Goal: Navigation & Orientation: Find specific page/section

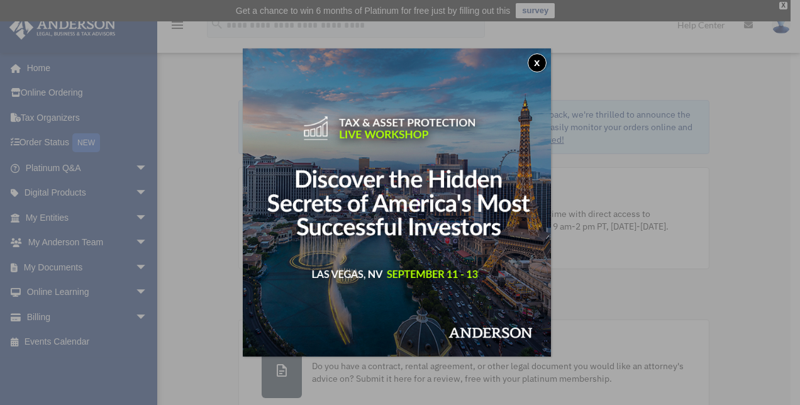
click at [541, 58] on button "x" at bounding box center [536, 62] width 19 height 19
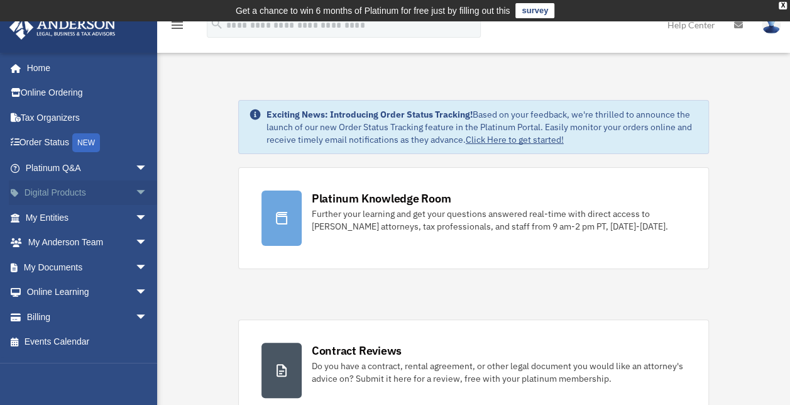
click at [135, 191] on span "arrow_drop_down" at bounding box center [147, 193] width 25 height 26
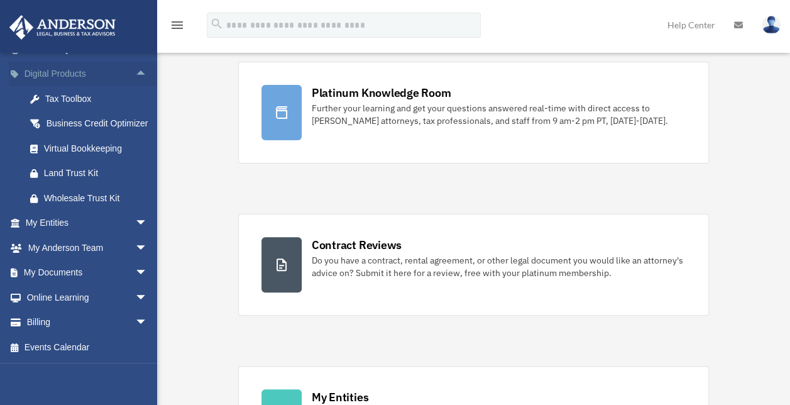
scroll to position [126, 0]
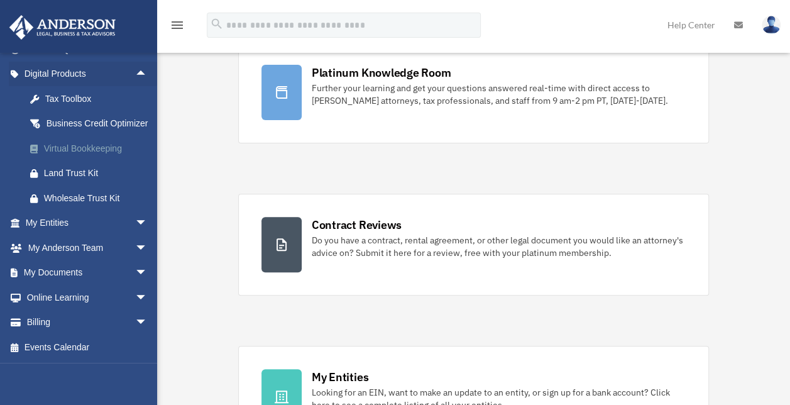
click at [96, 149] on div "Virtual Bookkeeping" at bounding box center [97, 149] width 107 height 16
click at [83, 143] on div "Virtual Bookkeeping" at bounding box center [97, 149] width 107 height 16
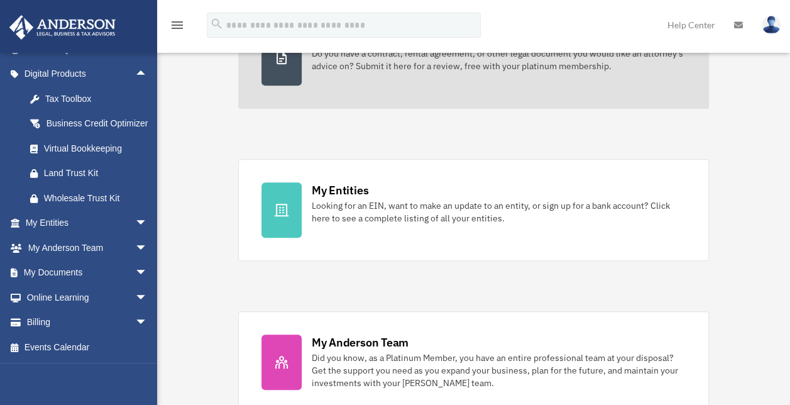
scroll to position [314, 0]
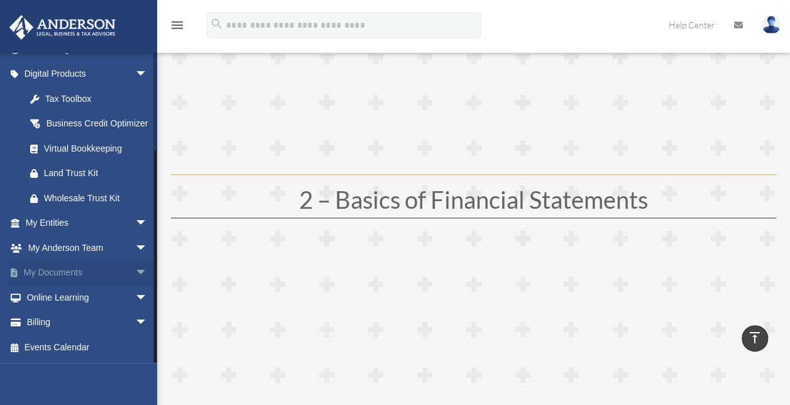
scroll to position [692, 0]
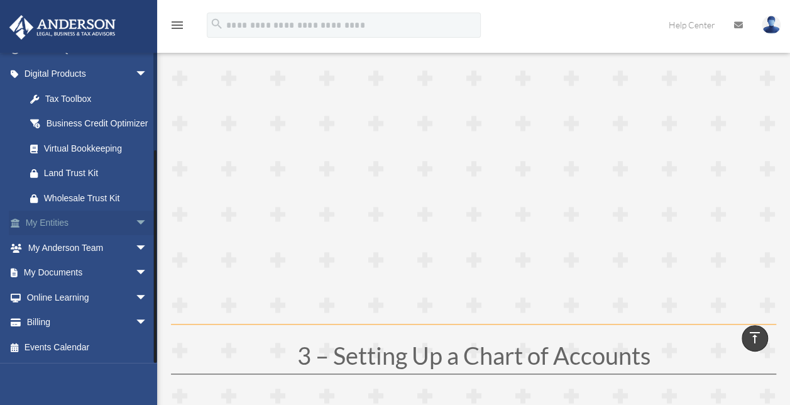
click at [46, 221] on link "My Entities arrow_drop_down" at bounding box center [88, 223] width 158 height 25
click at [135, 219] on span "arrow_drop_down" at bounding box center [147, 224] width 25 height 26
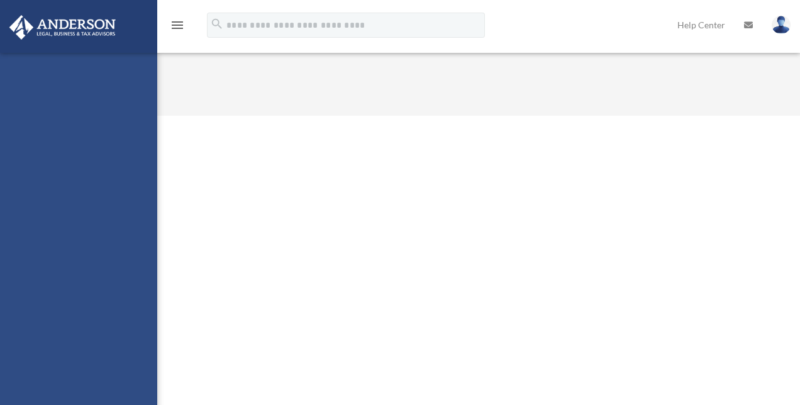
click at [71, 248] on div "karla@kmacorporation.com Sign Out karla@kmacorporation.com Home Online Ordering…" at bounding box center [78, 255] width 157 height 405
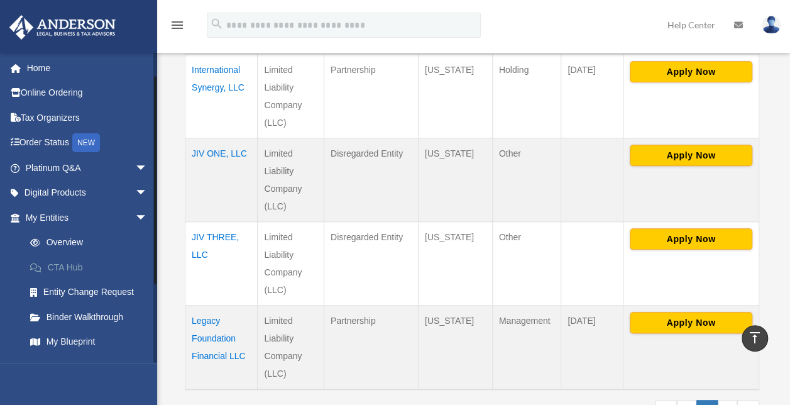
scroll to position [126, 0]
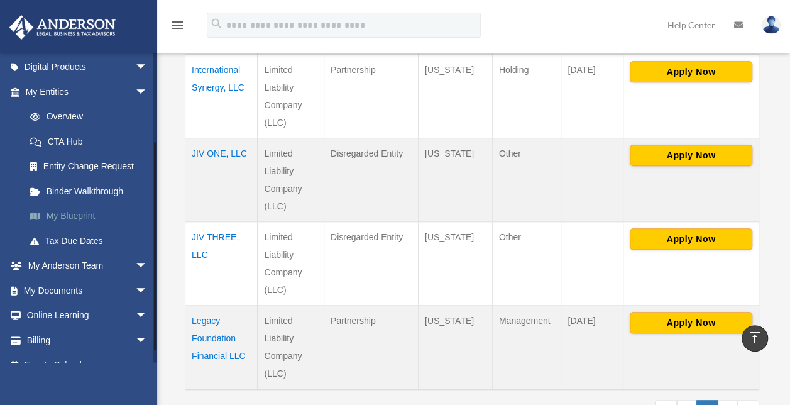
click at [83, 215] on link "My Blueprint" at bounding box center [92, 216] width 149 height 25
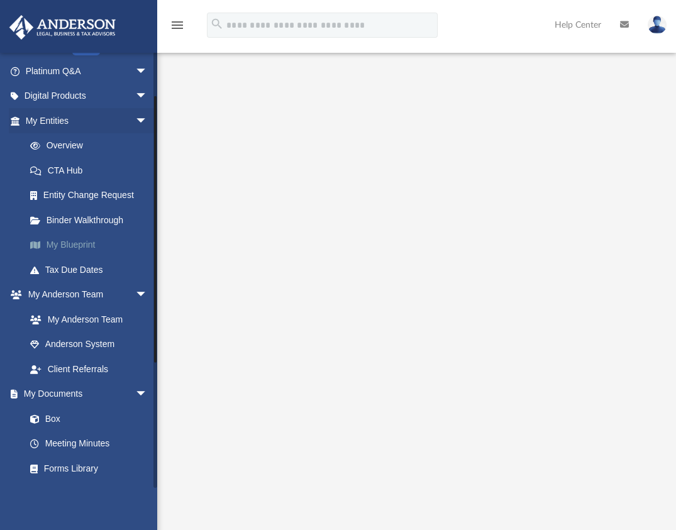
scroll to position [126, 0]
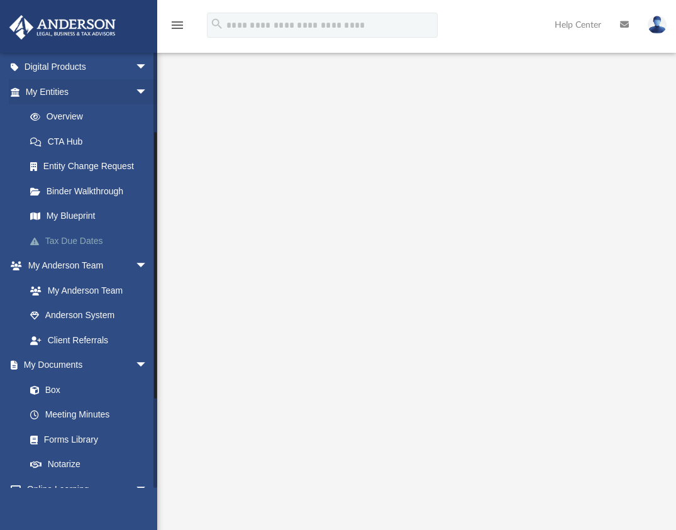
click at [77, 240] on link "Tax Due Dates" at bounding box center [92, 240] width 149 height 25
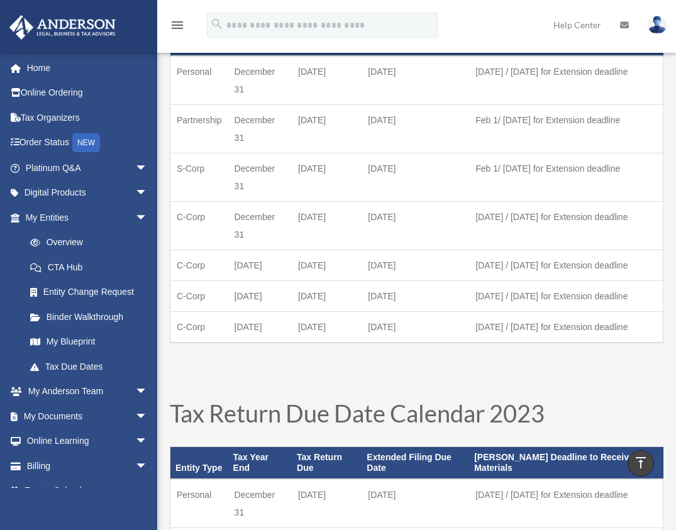
scroll to position [387, 0]
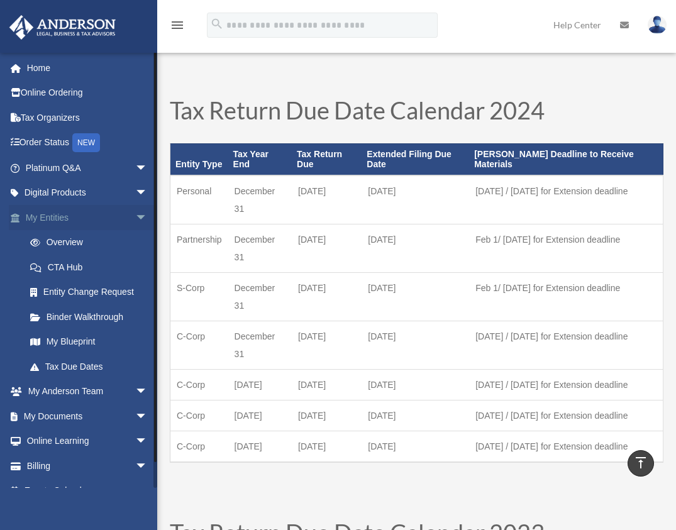
click at [135, 217] on span "arrow_drop_down" at bounding box center [147, 218] width 25 height 26
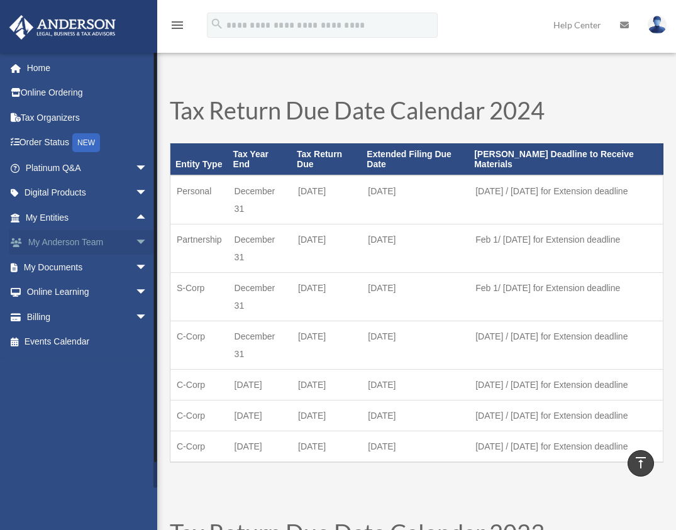
click at [135, 241] on span "arrow_drop_down" at bounding box center [147, 243] width 25 height 26
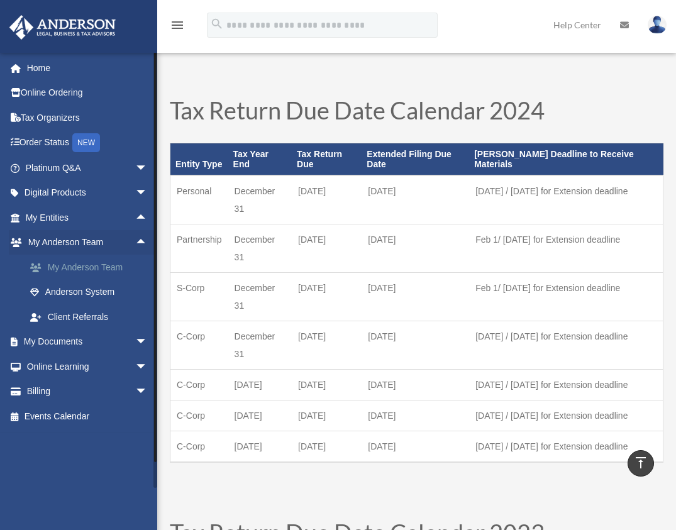
click at [102, 272] on link "My Anderson Team" at bounding box center [92, 267] width 149 height 25
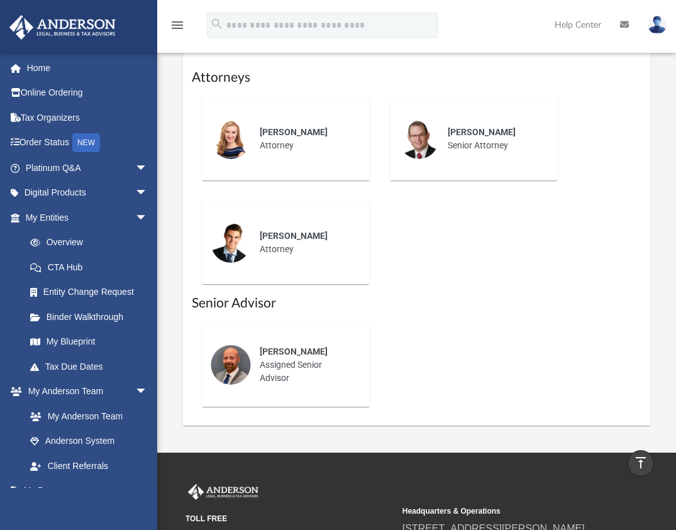
scroll to position [566, 0]
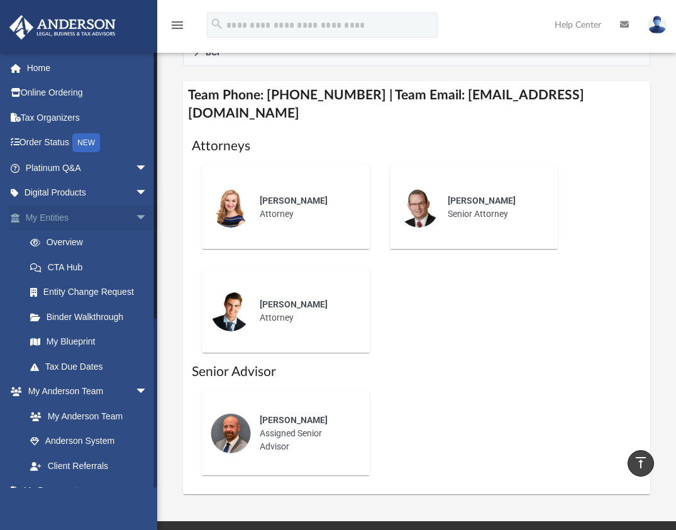
click at [135, 215] on span "arrow_drop_down" at bounding box center [147, 218] width 25 height 26
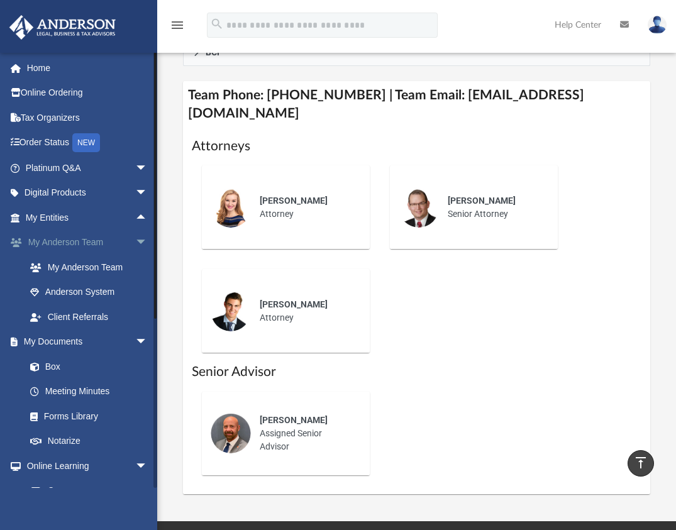
click at [135, 239] on span "arrow_drop_down" at bounding box center [147, 243] width 25 height 26
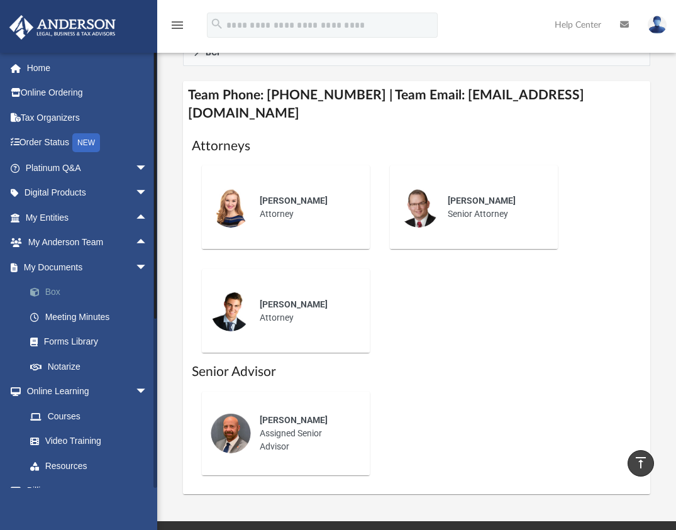
click at [57, 293] on link "Box" at bounding box center [92, 292] width 149 height 25
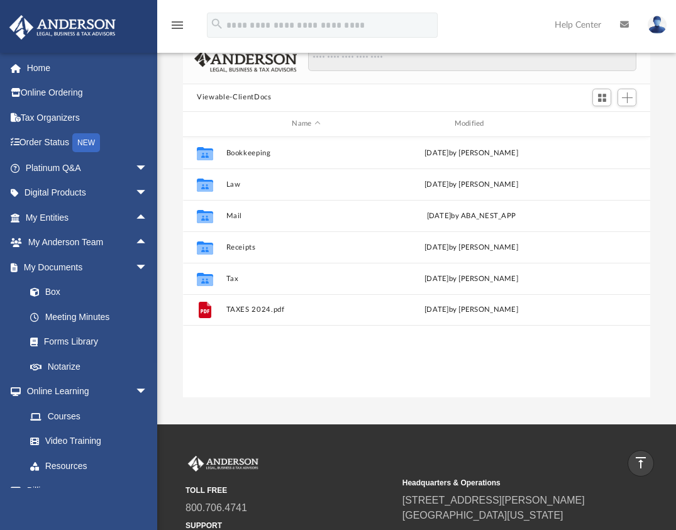
scroll to position [94, 0]
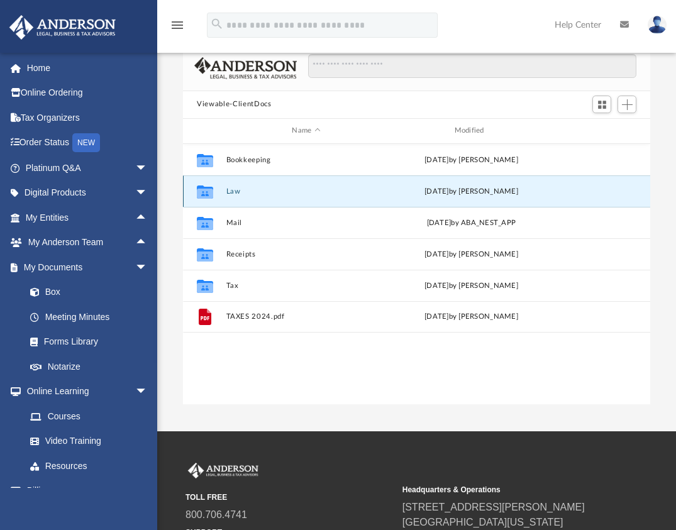
click at [234, 189] on button "Law" at bounding box center [306, 191] width 160 height 8
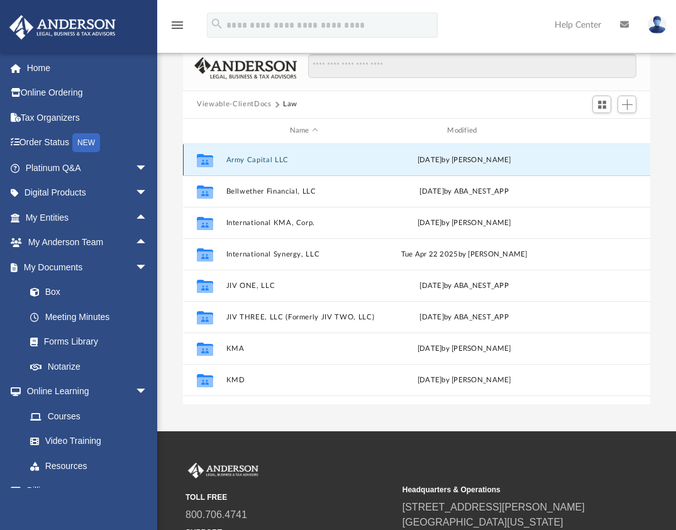
click at [250, 159] on button "Army Capital LLC" at bounding box center [303, 159] width 155 height 8
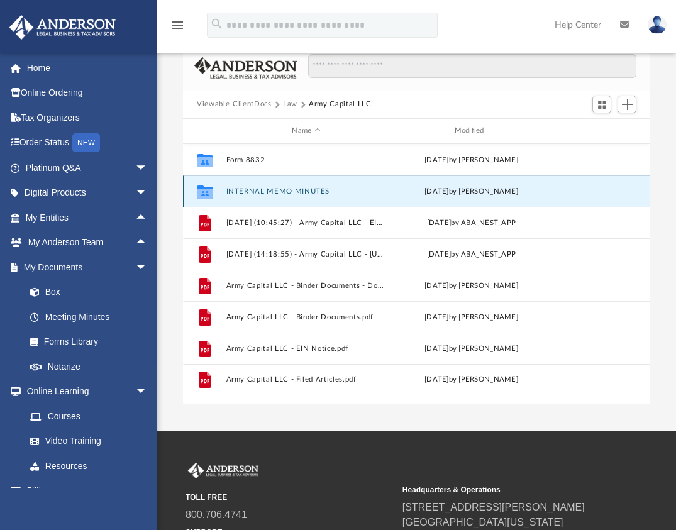
click at [253, 190] on button "INTERNAL MEMO MINUTES" at bounding box center [306, 191] width 160 height 8
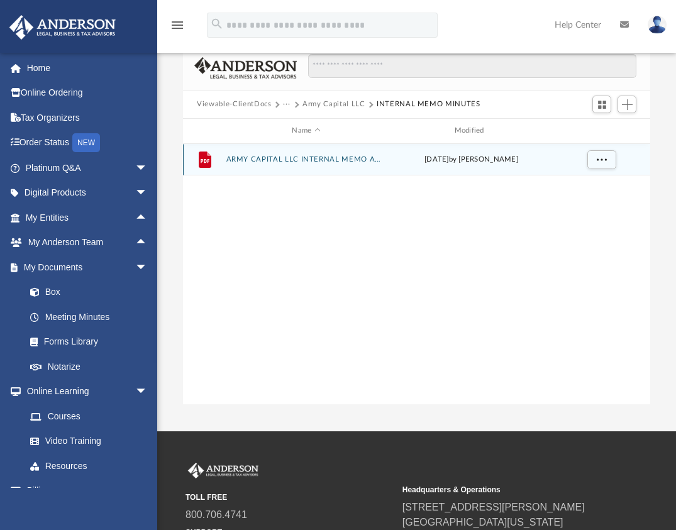
click at [268, 155] on div "File ARMY CAPITAL LLC INTERNAL MEMO AUTHORIZATION TO PAY MEDICAL INSURANCE PREM…" at bounding box center [416, 159] width 467 height 31
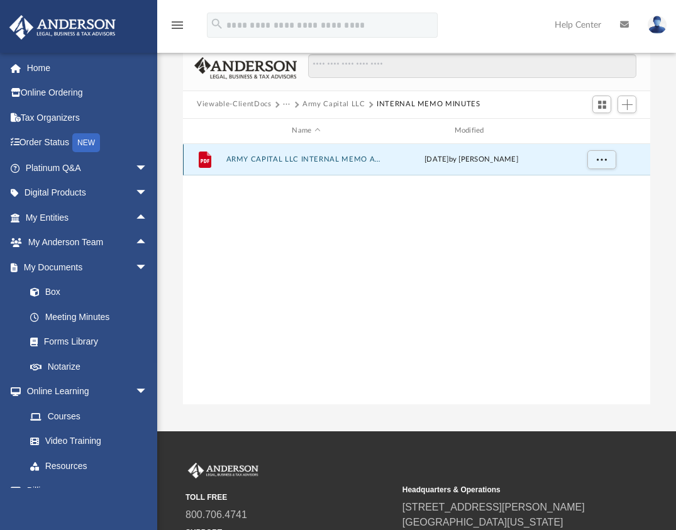
click at [246, 157] on button "ARMY CAPITAL LLC INTERNAL MEMO AUTHORIZATION TO PAY MEDICAL INSURANCE PREMIUMS …" at bounding box center [306, 159] width 160 height 8
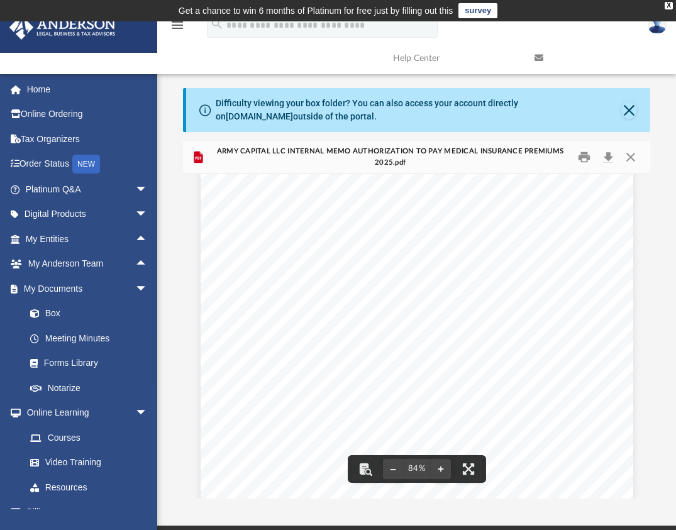
scroll to position [191, 0]
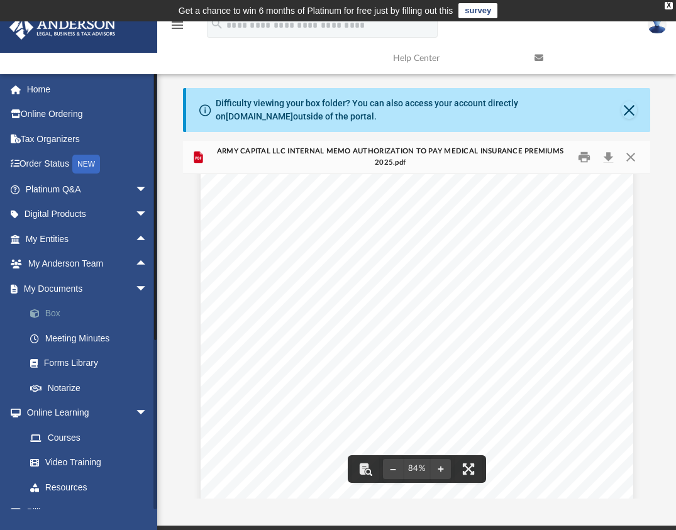
click at [55, 309] on link "Box" at bounding box center [92, 313] width 149 height 25
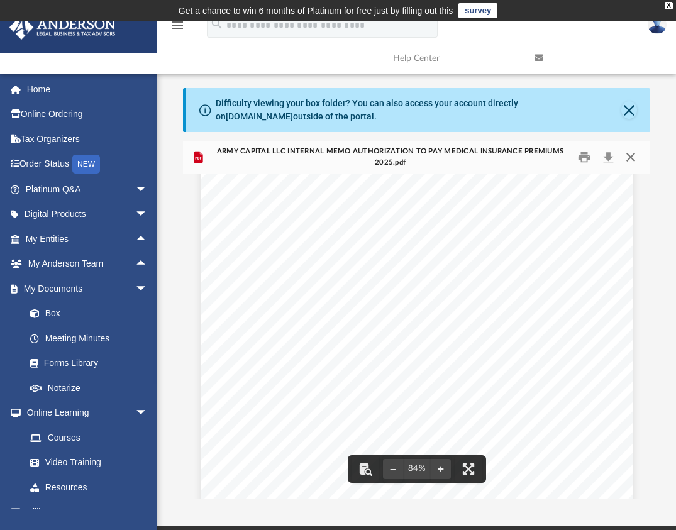
click at [632, 155] on button "Close" at bounding box center [630, 156] width 23 height 19
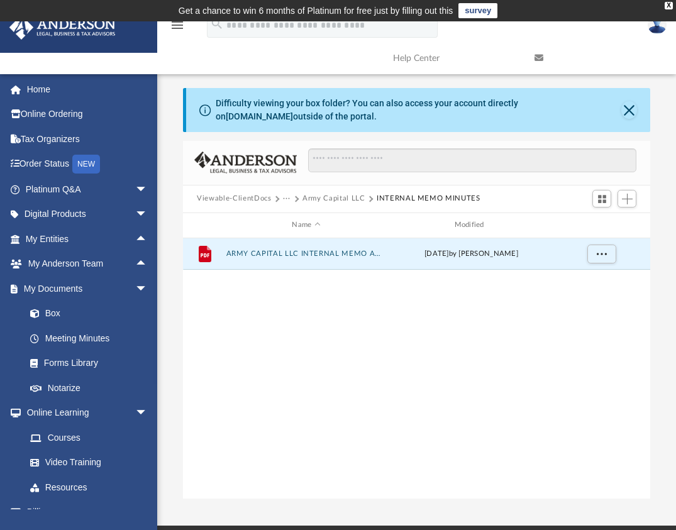
click at [251, 197] on button "Viewable-ClientDocs" at bounding box center [234, 198] width 74 height 11
